Goal: Obtain resource: Download file/media

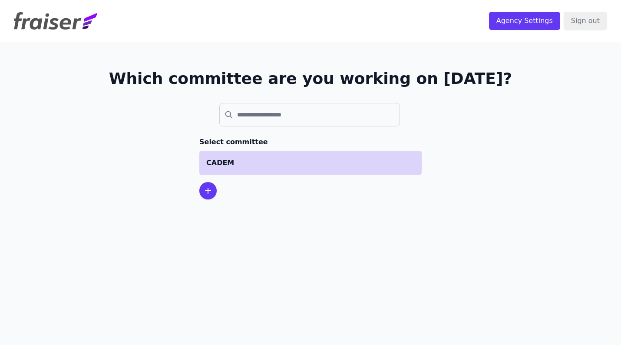
click at [239, 158] on p "CADEM" at bounding box center [310, 163] width 208 height 10
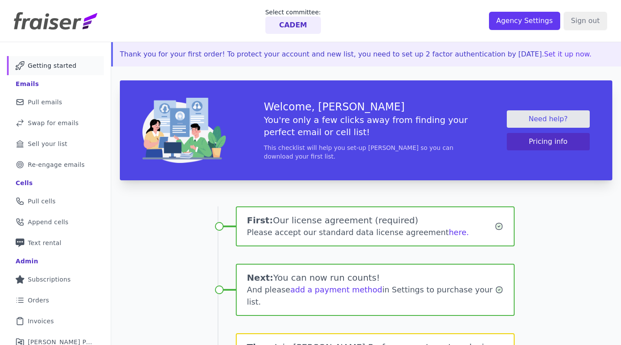
click at [262, 54] on p "Thank you for your first order! To protect your account and new list, you need …" at bounding box center [367, 54] width 494 height 10
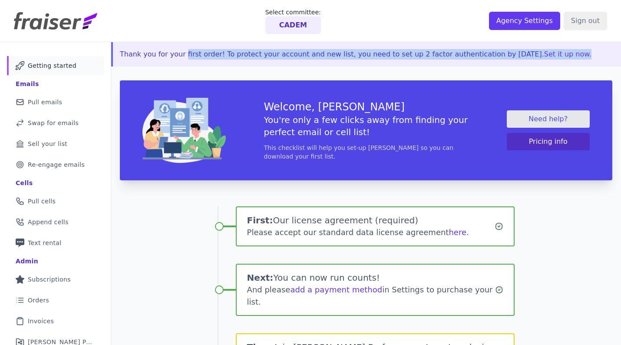
click at [262, 54] on p "Thank you for your first order! To protect your account and new list, you need …" at bounding box center [367, 54] width 494 height 10
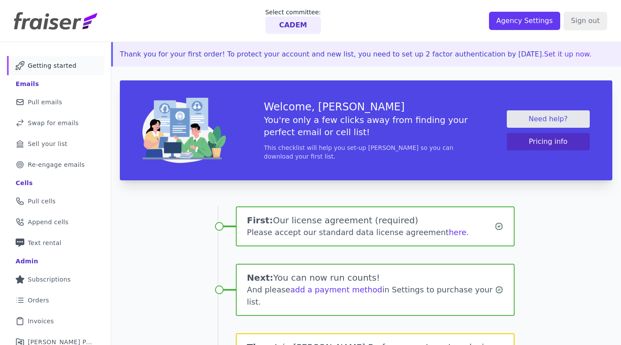
click at [257, 55] on p "Thank you for your first order! To protect your account and new list, you need …" at bounding box center [367, 54] width 494 height 10
click at [51, 100] on span "Pull emails" at bounding box center [45, 102] width 34 height 9
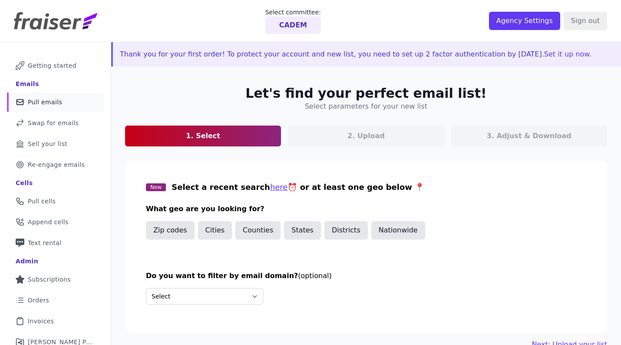
scroll to position [48, 0]
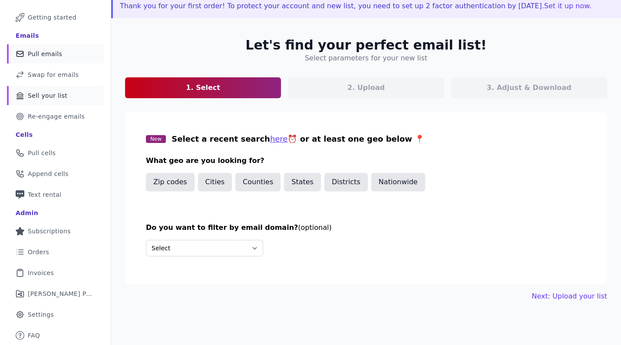
click at [73, 95] on link "Bank Icon Outline of a bank Sell your list" at bounding box center [55, 95] width 97 height 19
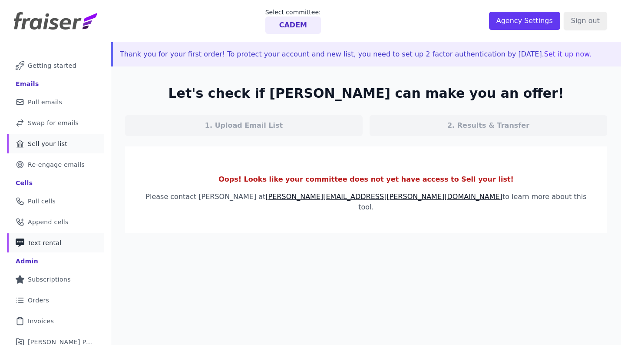
click at [52, 241] on span "Text rental" at bounding box center [45, 242] width 34 height 9
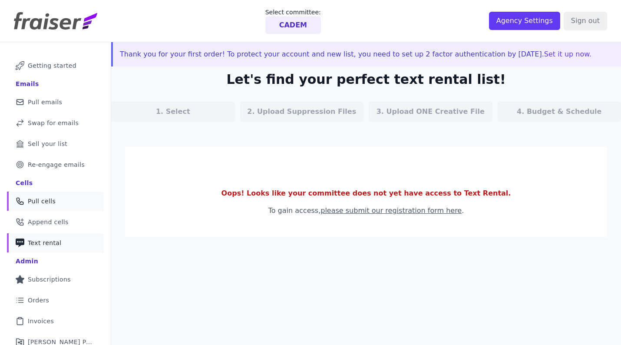
scroll to position [48, 0]
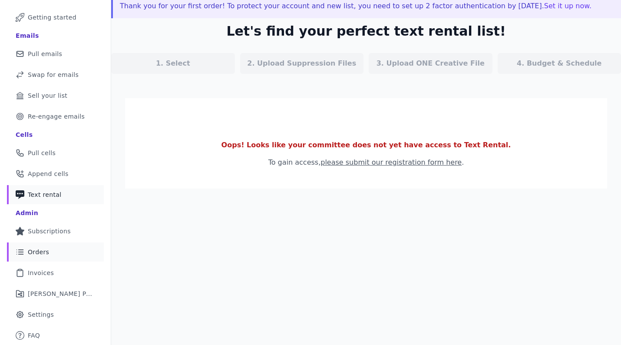
click at [43, 255] on span "Orders" at bounding box center [38, 251] width 21 height 9
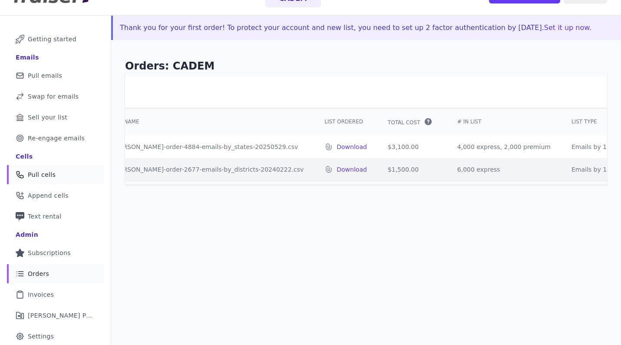
scroll to position [48, 0]
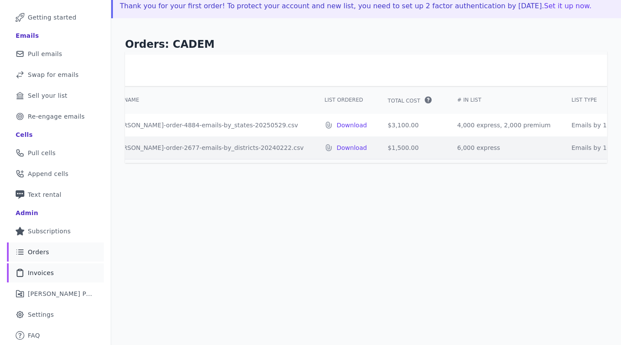
click at [76, 271] on link "Clipboard Icon Outline of a clipboard Invoices" at bounding box center [55, 272] width 97 height 19
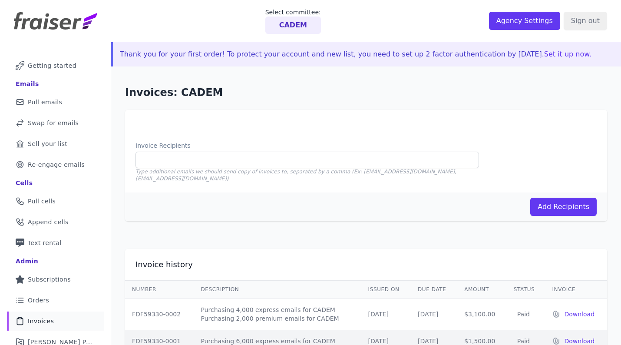
scroll to position [48, 0]
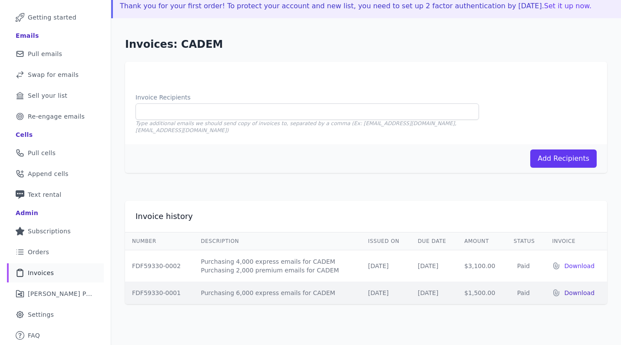
click at [578, 288] on p "Download" at bounding box center [582, 292] width 36 height 9
click at [576, 261] on p "Download" at bounding box center [582, 265] width 36 height 9
